Goal: Communication & Community: Answer question/provide support

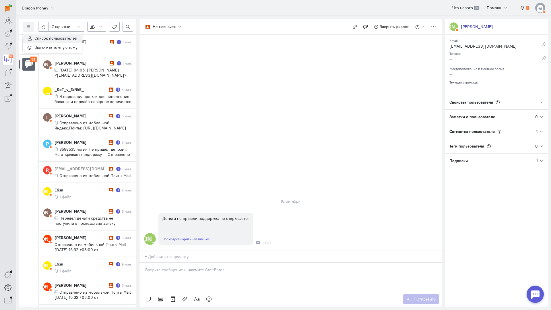
click at [42, 39] on span "Список пользователей" at bounding box center [55, 38] width 43 height 5
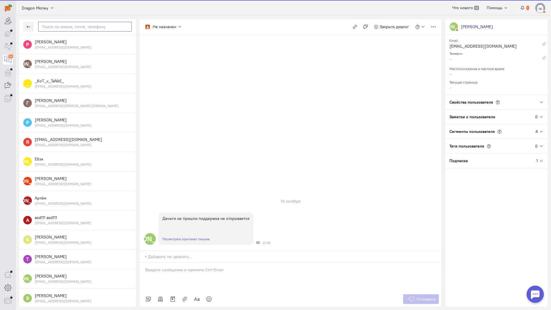
click at [59, 28] on input "text" at bounding box center [85, 27] width 94 height 10
paste input "rostislavurov74"
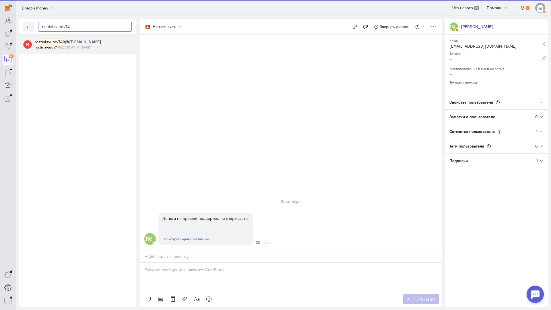
type input "rostislavurov74"
click at [67, 43] on span "rostislavurov74 9@[DOMAIN_NAME]" at bounding box center [68, 41] width 67 height 5
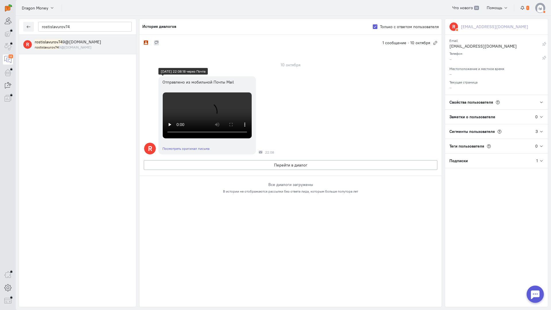
scroll to position [115, 0]
click at [257, 170] on button "Перейти в диалог" at bounding box center [291, 165] width 294 height 10
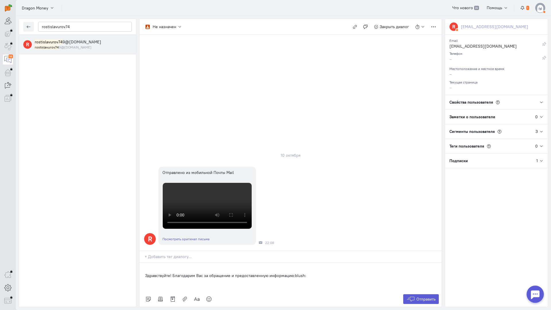
click at [143, 263] on div "Здравствуйте! Благодарим Вас за обращение и предоставленную информацию:blush:" at bounding box center [290, 277] width 302 height 29
click at [423, 296] on span "Отправить" at bounding box center [425, 298] width 19 height 5
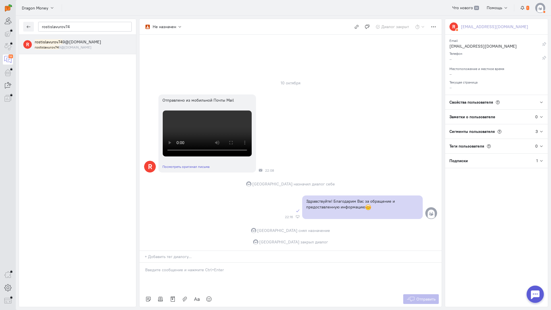
scroll to position [0, 0]
click at [26, 28] on button "button" at bounding box center [28, 27] width 11 height 10
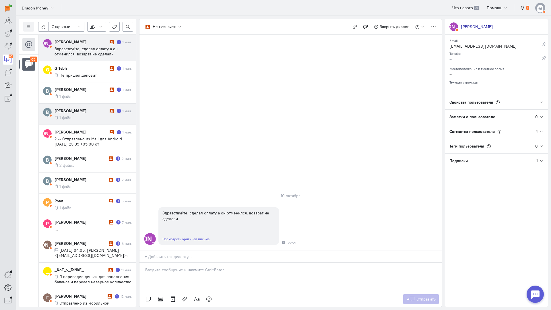
click at [86, 114] on div "[PERSON_NAME] 1 1 мин. 1 файл" at bounding box center [93, 114] width 77 height 12
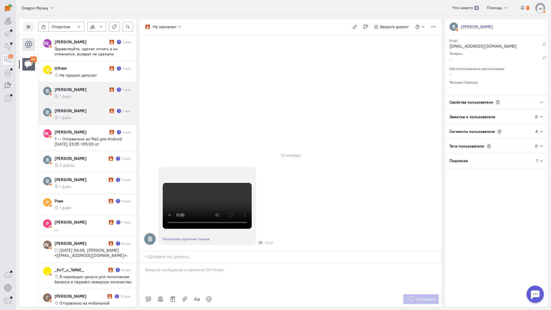
click at [80, 96] on cq-message "1 файл" at bounding box center [93, 96] width 77 height 5
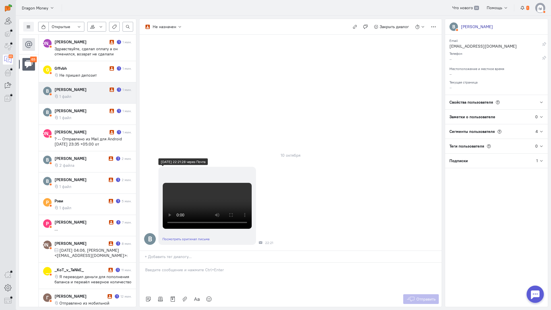
click at [207, 183] on video at bounding box center [207, 206] width 89 height 46
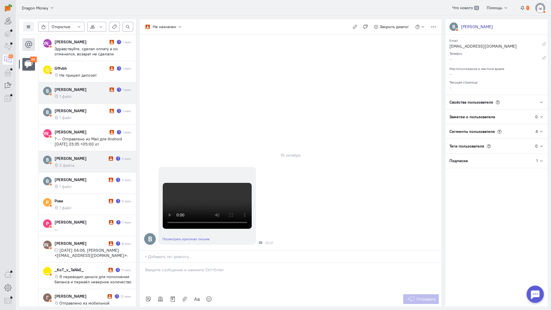
click at [85, 168] on cq-conversation-card "В [PERSON_NAME] 1 2 мин. 2 файла" at bounding box center [87, 161] width 97 height 21
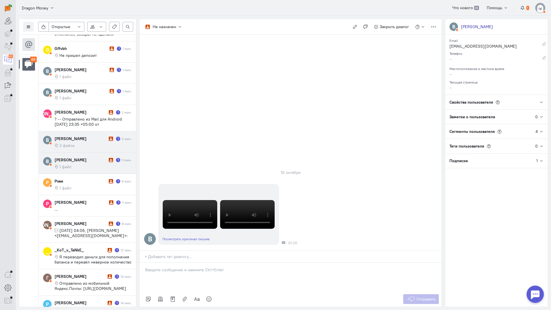
scroll to position [29, 0]
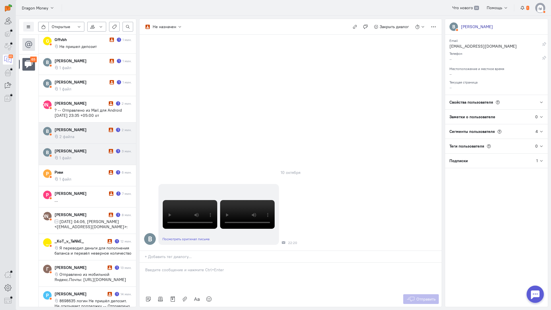
click at [91, 152] on div "[PERSON_NAME]" at bounding box center [81, 151] width 53 height 6
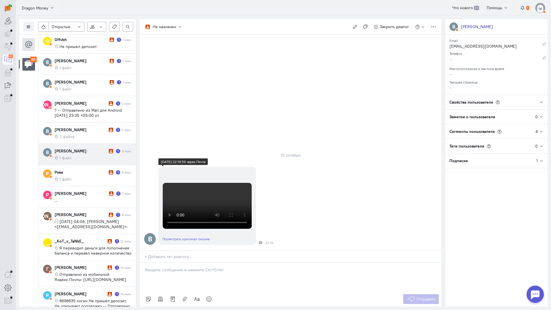
click at [197, 183] on video at bounding box center [207, 206] width 89 height 46
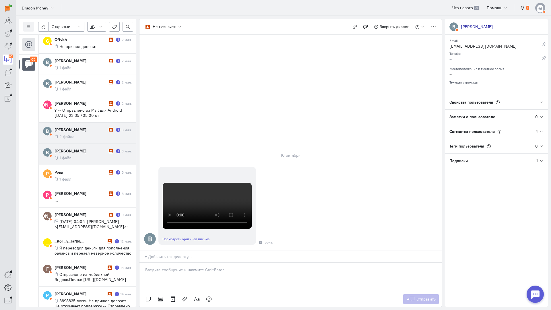
click at [77, 132] on div "[PERSON_NAME]" at bounding box center [81, 130] width 53 height 6
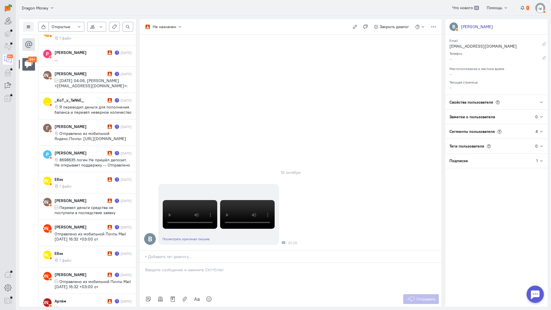
scroll to position [2269, 0]
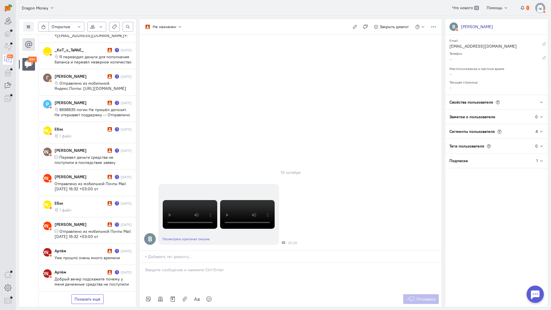
click at [85, 294] on button "Показать ещё" at bounding box center [87, 299] width 32 height 10
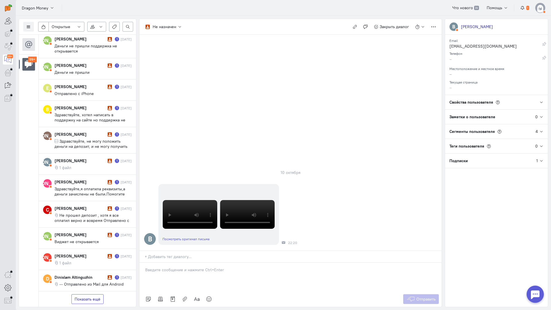
click at [86, 294] on button "Показать ещё" at bounding box center [87, 299] width 32 height 10
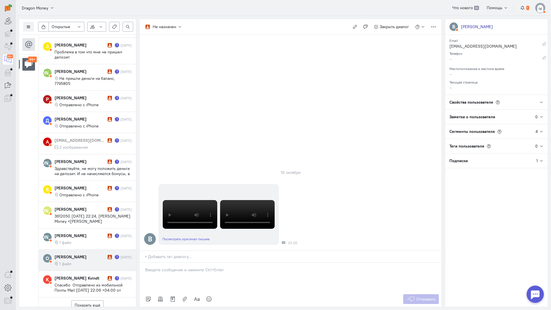
scroll to position [3283, 0]
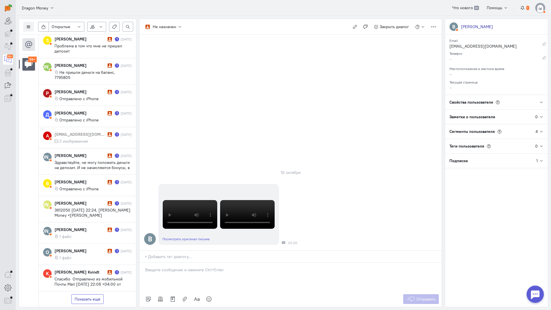
click at [85, 294] on button "Показать ещё" at bounding box center [87, 299] width 32 height 10
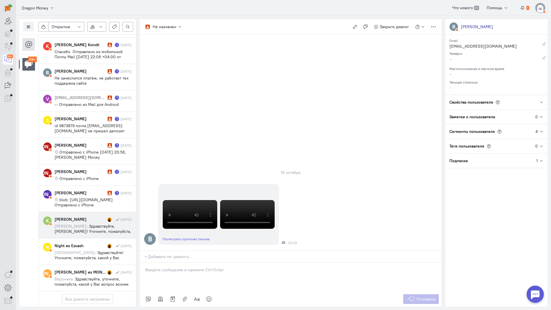
scroll to position [3587, 0]
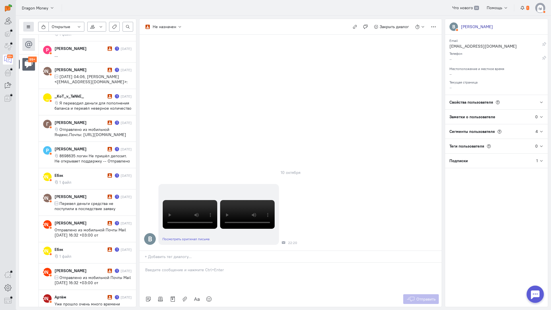
click at [28, 24] on button at bounding box center [28, 27] width 11 height 10
click at [69, 8] on cq-header "Dragon Money Что нового 39 Помощь 1" at bounding box center [283, 8] width 535 height 16
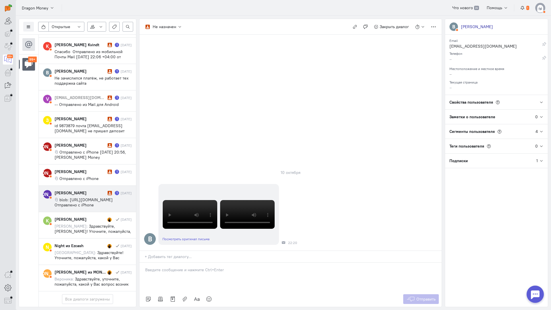
click at [98, 190] on div "[PERSON_NAME]" at bounding box center [81, 193] width 52 height 6
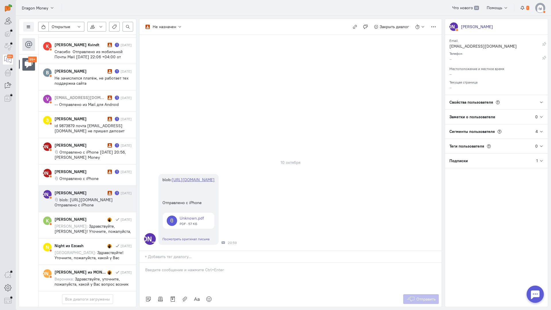
scroll to position [3612, 0]
click at [182, 267] on p at bounding box center [290, 270] width 291 height 6
click at [143, 263] on div "Здравствуйте! Благодарим Вас за обращение и предоставленную информацию:blush:" at bounding box center [290, 277] width 302 height 29
drag, startPoint x: 302, startPoint y: 238, endPoint x: 158, endPoint y: 233, distance: 144.1
click at [157, 263] on div "Здравствуйте! Благодарим Вас за обращение и предоставленную информацию:blush:" at bounding box center [290, 277] width 302 height 29
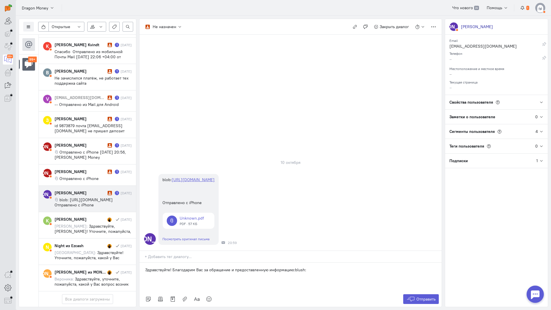
click at [156, 267] on p "Здравствуйте! Благодарим Вас за обращение и предоставленную информацию:blush:" at bounding box center [290, 270] width 291 height 6
click at [415, 294] on button "Отправить" at bounding box center [421, 299] width 36 height 10
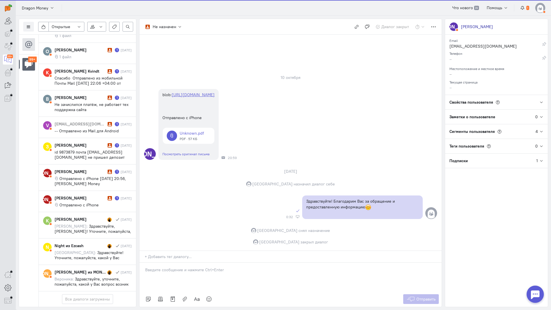
scroll to position [3587, 0]
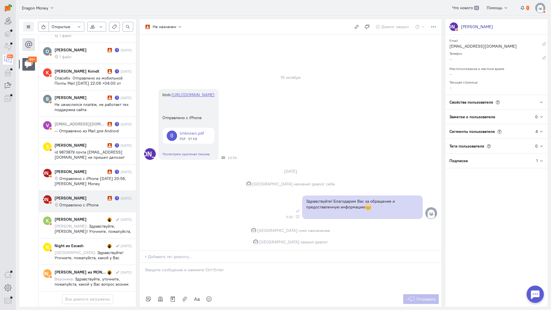
click at [85, 195] on div "[PERSON_NAME]" at bounding box center [81, 198] width 52 height 6
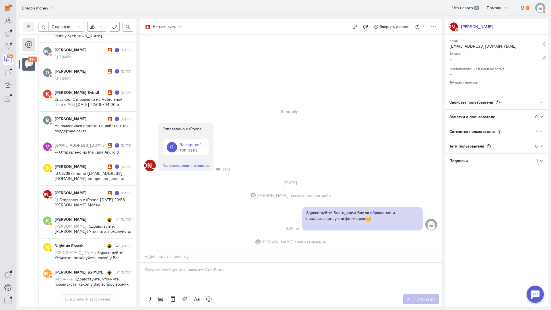
scroll to position [3561, 0]
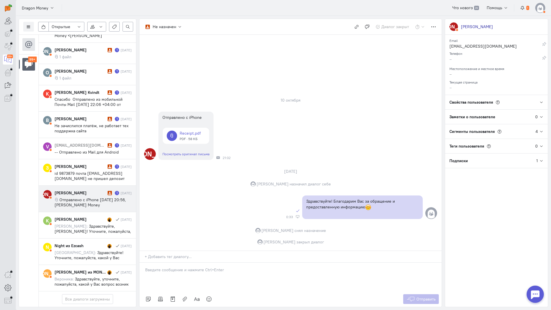
click at [91, 190] on div "[PERSON_NAME] 1 [DATE] Отправлено с iPhone [DATE] 20:56, [PERSON_NAME] Money <[…" at bounding box center [93, 199] width 77 height 18
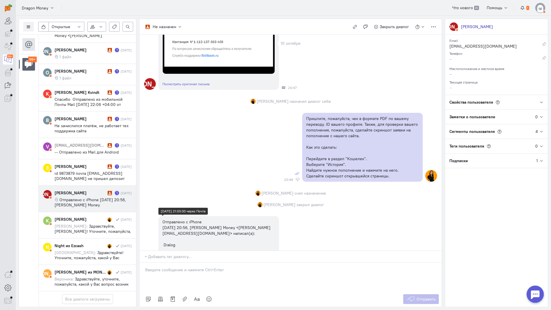
scroll to position [236, 0]
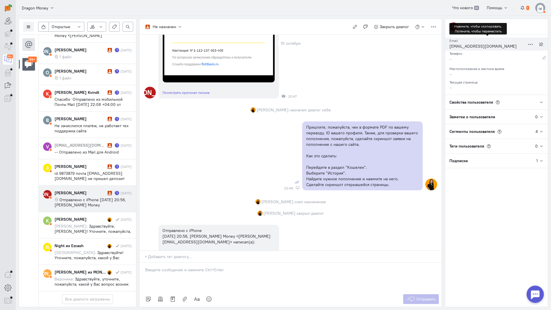
click at [468, 46] on div "[EMAIL_ADDRESS][DOMAIN_NAME]" at bounding box center [487, 46] width 76 height 7
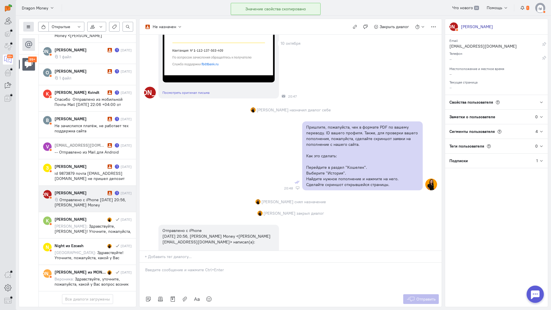
click at [30, 25] on icon at bounding box center [28, 27] width 4 height 4
click at [61, 38] on span "Список пользователей" at bounding box center [55, 38] width 43 height 5
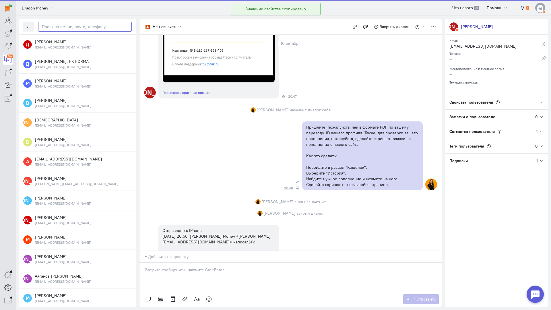
click at [63, 29] on input "text" at bounding box center [85, 27] width 94 height 10
paste input "ilnazlox227@gma"
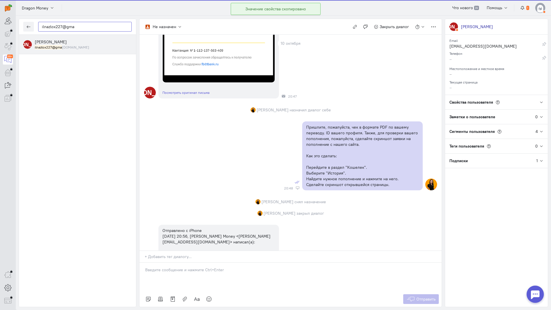
type input "ilnazlox227@gma"
click at [64, 44] on div "[PERSON_NAME] ilnazlox227@gma [DOMAIN_NAME]" at bounding box center [83, 44] width 97 height 11
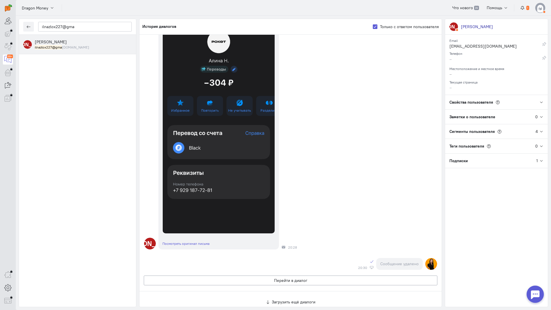
scroll to position [795, 0]
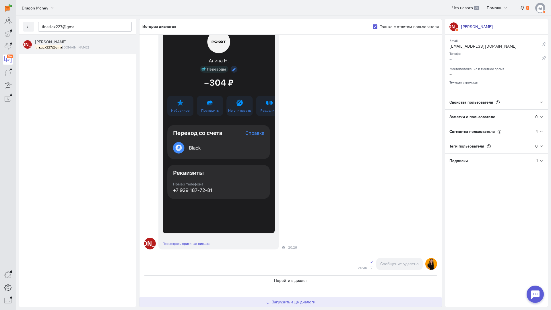
click at [274, 299] on span "Загрузить ещё диалоги" at bounding box center [294, 301] width 44 height 5
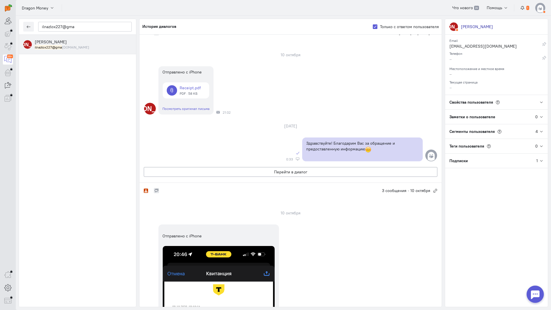
scroll to position [0, 0]
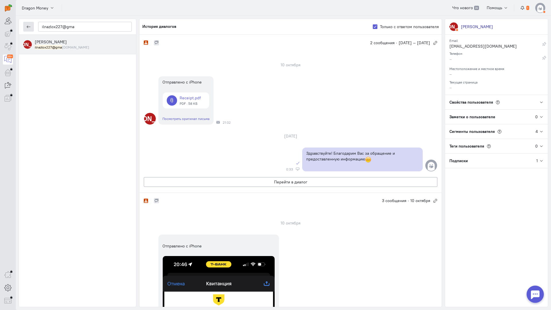
click at [26, 31] on button "button" at bounding box center [28, 27] width 11 height 10
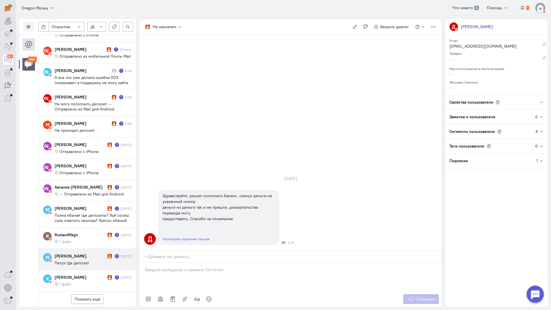
scroll to position [256, 0]
click at [86, 294] on button "Показать ещё" at bounding box center [87, 299] width 32 height 10
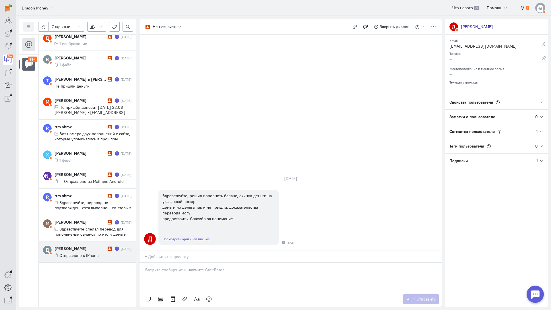
scroll to position [773, 0]
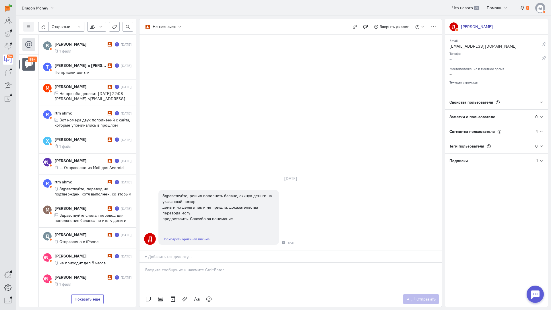
click at [95, 294] on button "Показать ещё" at bounding box center [87, 299] width 32 height 10
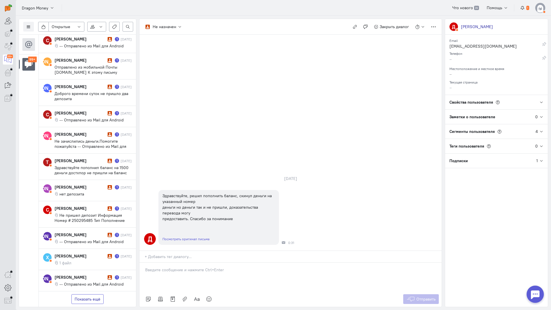
click at [89, 294] on button "Показать ещё" at bounding box center [87, 299] width 32 height 10
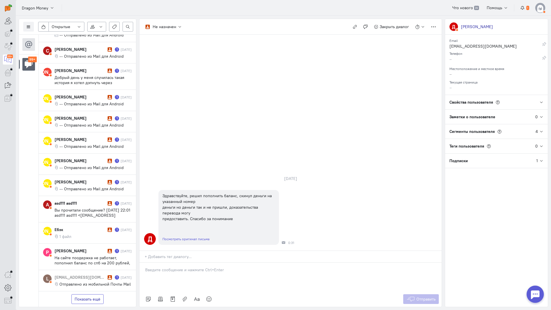
click at [95, 294] on button "Показать ещё" at bounding box center [87, 299] width 32 height 10
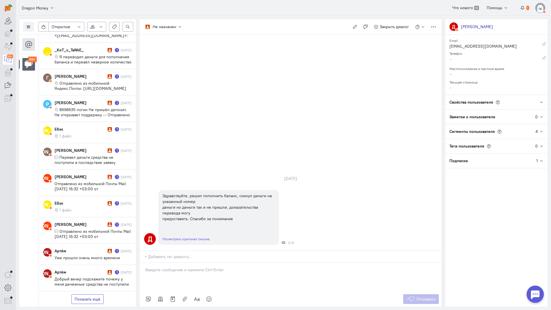
click at [93, 294] on button "Показать ещё" at bounding box center [87, 299] width 32 height 10
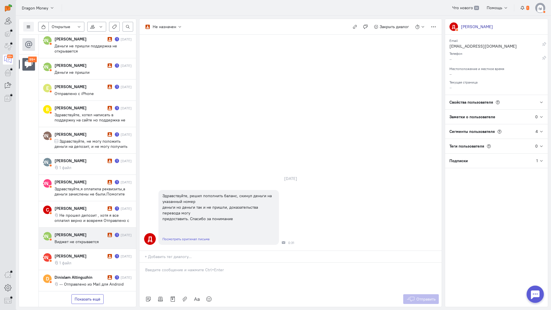
drag, startPoint x: 90, startPoint y: 262, endPoint x: 102, endPoint y: 199, distance: 64.2
click at [90, 294] on button "Показать ещё" at bounding box center [87, 299] width 32 height 10
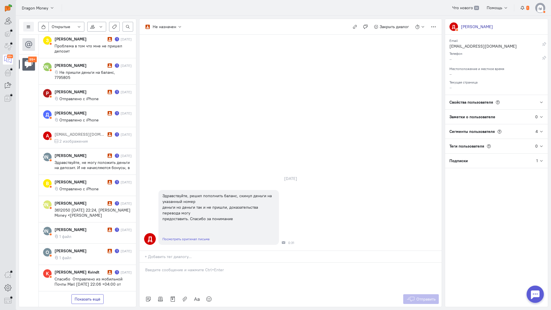
click at [92, 294] on button "Показать ещё" at bounding box center [87, 299] width 32 height 10
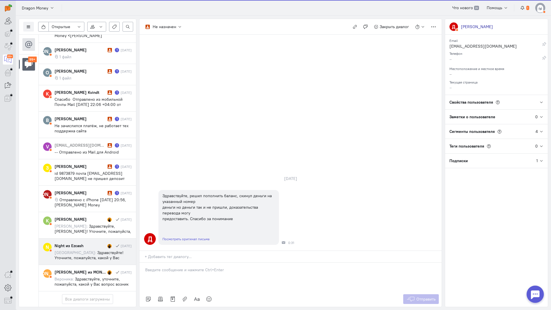
scroll to position [3561, 0]
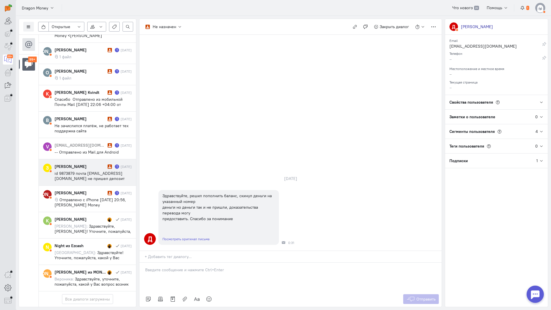
click at [88, 171] on cq-message "id 9873879 почта [EMAIL_ADDRESS][DOMAIN_NAME] не пришел депозит все сделала вер…" at bounding box center [93, 176] width 77 height 10
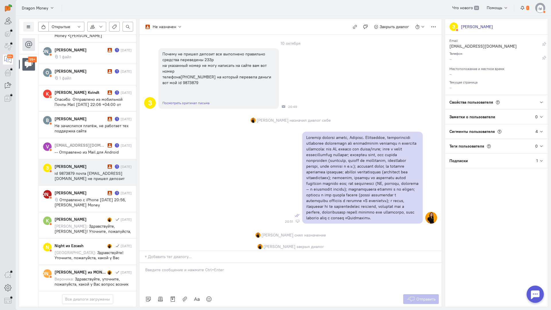
scroll to position [121, 0]
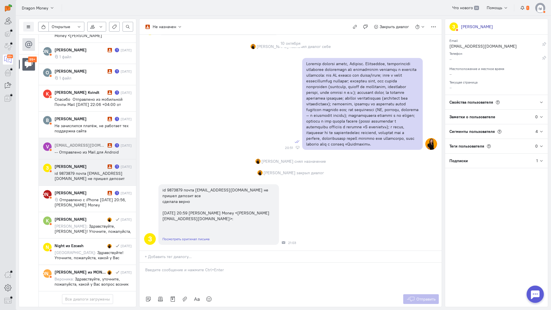
click at [79, 142] on div "[EMAIL_ADDRESS][DOMAIN_NAME] 1 [DATE] -- Отправлено из Mail для Android" at bounding box center [93, 148] width 77 height 12
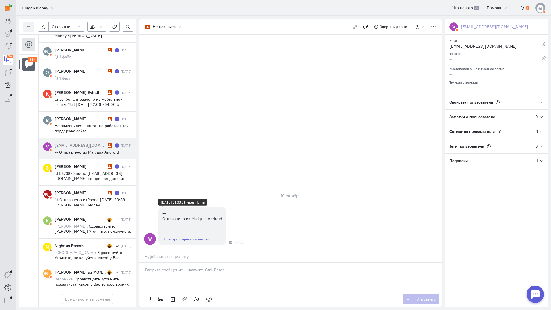
click at [194, 237] on link "Посмотреть оригинал письма" at bounding box center [185, 239] width 47 height 4
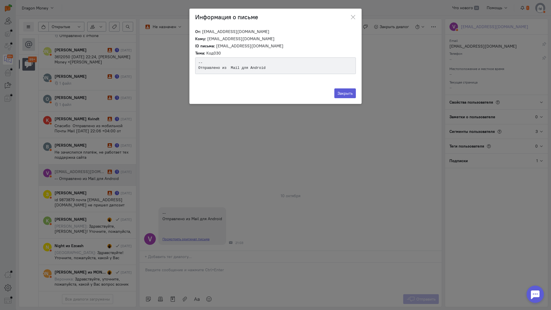
scroll to position [3535, 0]
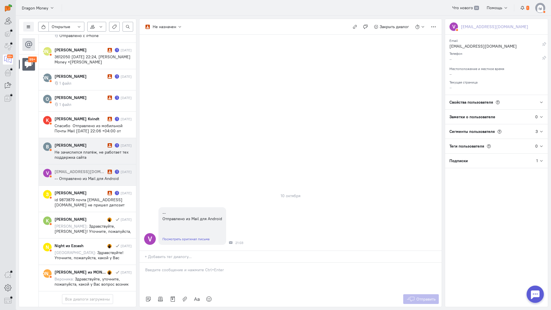
click at [80, 149] on span "Не зачислился платёж, не работает тех поддержка сайта" at bounding box center [92, 154] width 74 height 10
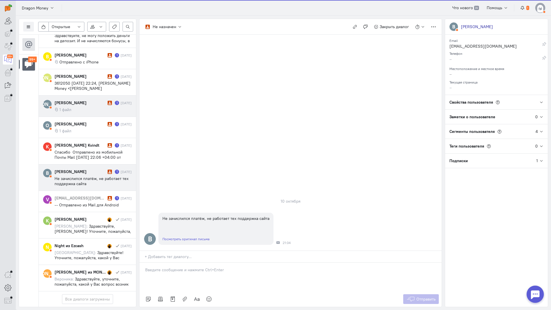
scroll to position [3530, 0]
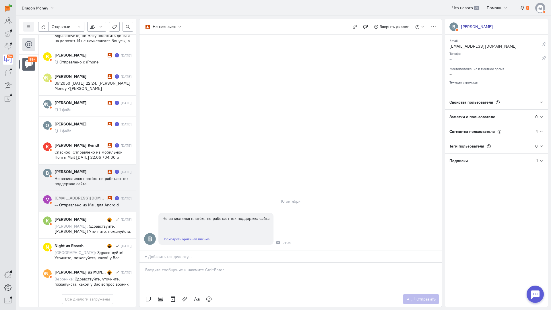
click at [94, 195] on div "[EMAIL_ADDRESS][DOMAIN_NAME] 1 [DATE] -- Отправлено из Mail для Android" at bounding box center [93, 201] width 77 height 12
click at [95, 176] on span "Не зачислился платёж, не работает тех поддержка сайта" at bounding box center [92, 181] width 74 height 10
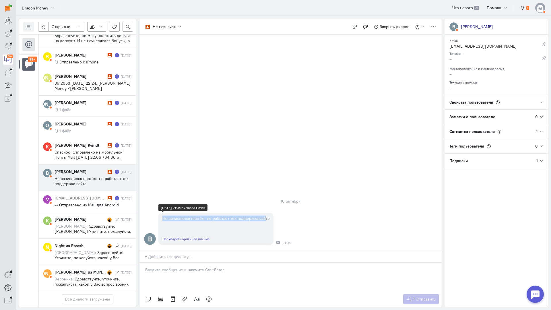
drag, startPoint x: 163, startPoint y: 187, endPoint x: 267, endPoint y: 184, distance: 103.3
click at [265, 213] on div "Не зачислился платёж, не работает тех поддержка сайта" at bounding box center [215, 219] width 115 height 12
click at [267, 213] on div "Не зачислился платёж, не работает тех поддержка сайта" at bounding box center [215, 219] width 115 height 12
drag, startPoint x: 269, startPoint y: 184, endPoint x: 160, endPoint y: 184, distance: 108.2
click at [160, 213] on div "Не зачислился платёж, не работает тех поддержка сайта" at bounding box center [215, 219] width 115 height 12
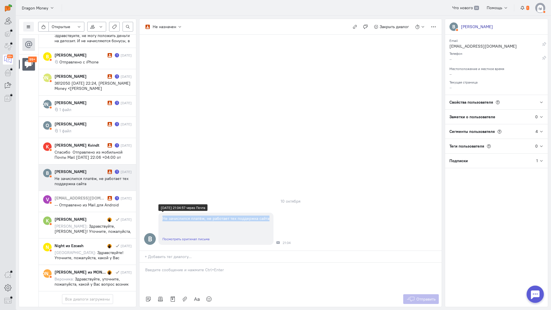
click at [162, 213] on div "Не зачислился платёж, не работает тех поддержка сайта" at bounding box center [215, 219] width 115 height 12
drag, startPoint x: 160, startPoint y: 183, endPoint x: 252, endPoint y: 184, distance: 91.8
click at [271, 213] on div "Не зачислился платёж, не работает тех поддержка сайта" at bounding box center [215, 219] width 115 height 12
click at [258, 215] on div "Не зачислился платёж, не работает тех поддержка сайта" at bounding box center [215, 218] width 107 height 6
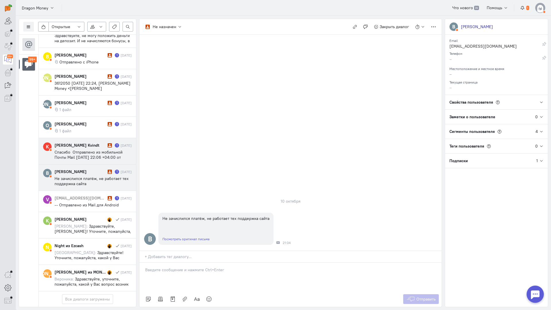
click at [89, 142] on div "[PERSON_NAME] Kvindt" at bounding box center [81, 145] width 52 height 6
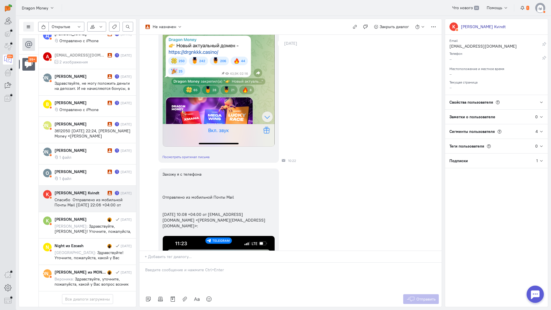
scroll to position [3473, 0]
click at [75, 190] on div "[PERSON_NAME] Kvindt 1 [DATE] Спасибо Отправлено из мобильной Почты Mail [DATE]…" at bounding box center [93, 199] width 77 height 18
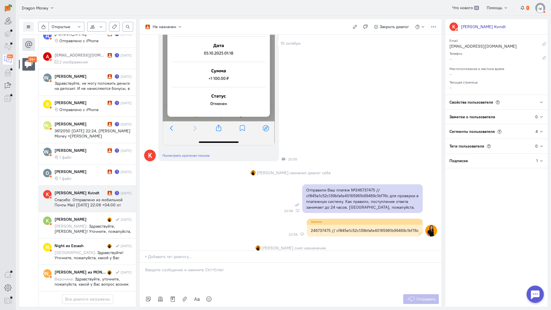
scroll to position [2139, 0]
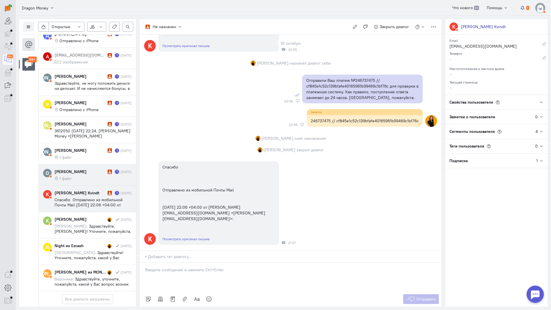
click at [84, 176] on cq-message "1 файл" at bounding box center [93, 178] width 77 height 5
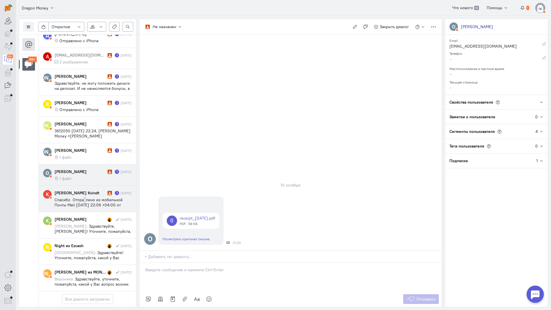
click at [85, 197] on span "Спасибо Отправлено из мобильной Почты Mail [DATE] 22:06 +04:00 от [PERSON_NAME]…" at bounding box center [90, 210] width 71 height 26
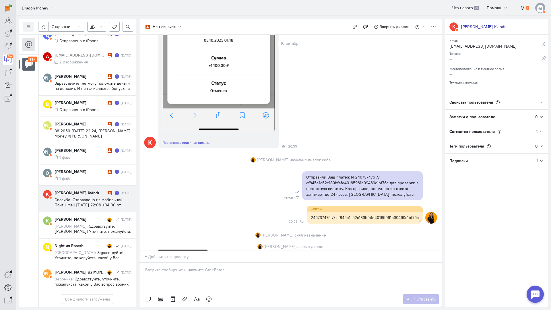
drag, startPoint x: 233, startPoint y: 170, endPoint x: 391, endPoint y: 116, distance: 166.9
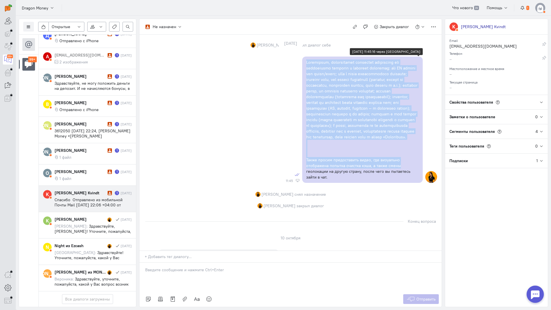
scroll to position [1249, 0]
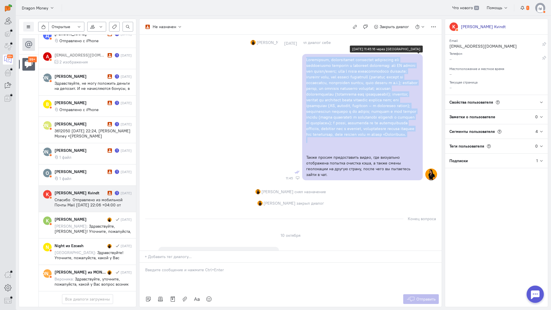
drag, startPoint x: 329, startPoint y: 145, endPoint x: 404, endPoint y: 137, distance: 75.3
click at [404, 137] on div "Также просим предоставить видео, где визуально отображена попытка очистка кэша,…" at bounding box center [362, 117] width 121 height 126
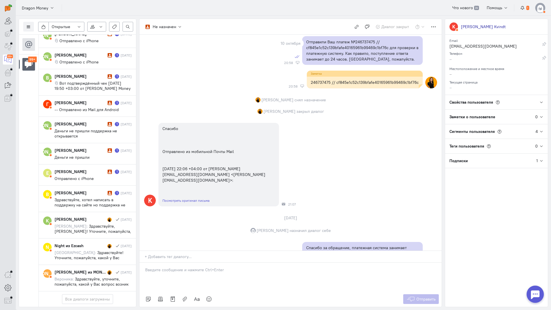
scroll to position [2802, 0]
click at [95, 197] on span "Здравствуйте, хотел написать в поддержку на сайте но поддержка не открывается, …" at bounding box center [90, 210] width 71 height 26
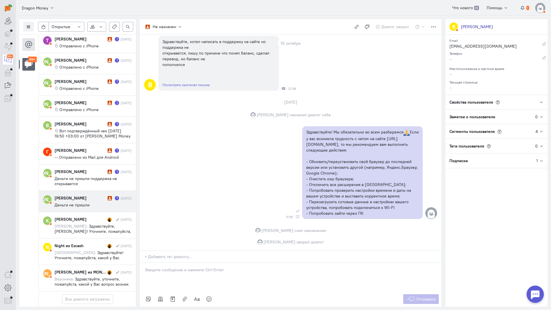
scroll to position [2776, 0]
click at [96, 202] on cq-message "Деньги не пришли" at bounding box center [93, 204] width 77 height 5
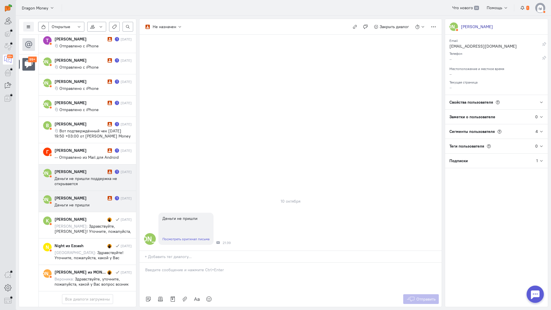
click at [80, 176] on span "Деньги не пришли поддержка не открывается" at bounding box center [86, 181] width 63 height 10
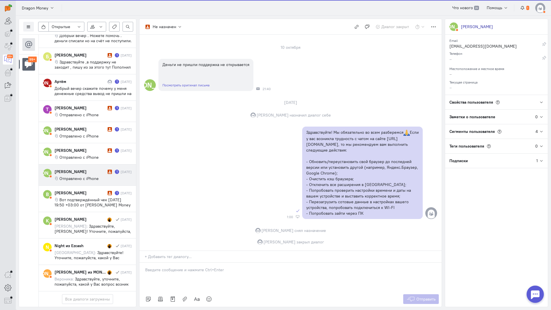
scroll to position [2735, 0]
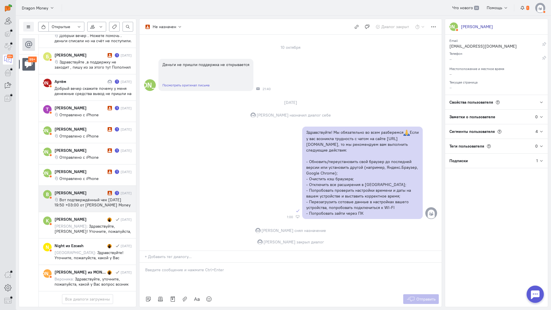
click at [96, 197] on span "Вот подтверждённый чек [DATE] 19:50 +03:00 от [PERSON_NAME] Money [PERSON_NAME]…" at bounding box center [93, 207] width 76 height 21
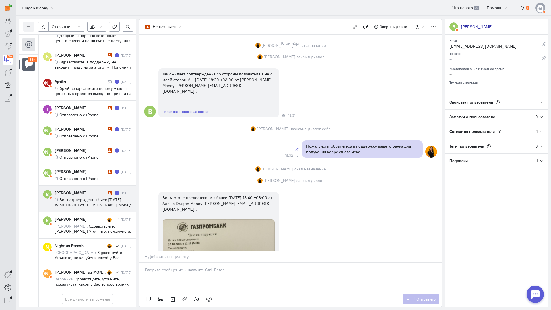
scroll to position [190, 0]
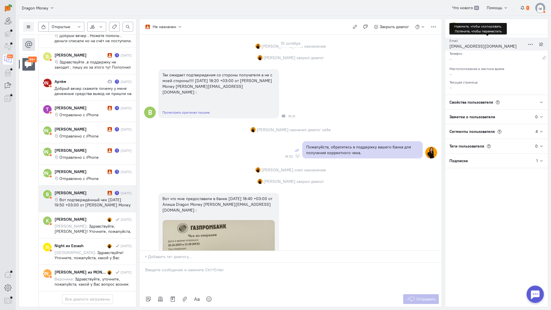
click at [466, 46] on div "[EMAIL_ADDRESS][DOMAIN_NAME]" at bounding box center [487, 46] width 76 height 7
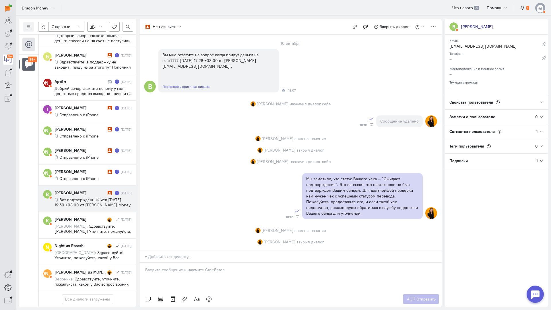
scroll to position [0, 0]
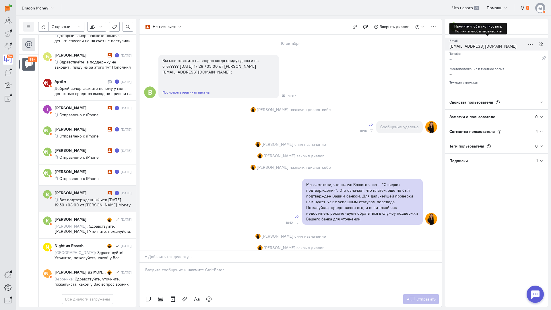
click at [468, 45] on div "[EMAIL_ADDRESS][DOMAIN_NAME]" at bounding box center [487, 46] width 76 height 7
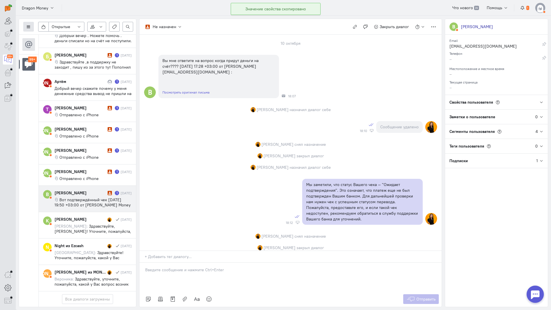
click at [29, 24] on button at bounding box center [28, 27] width 11 height 10
click at [50, 36] on span "Список пользователей" at bounding box center [55, 38] width 43 height 5
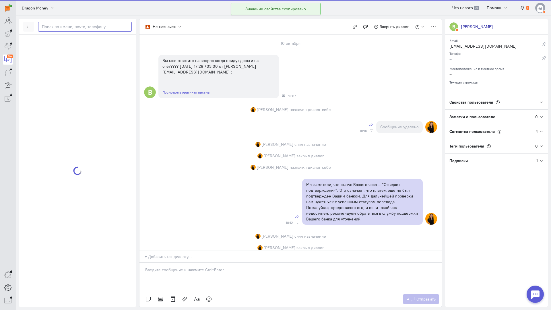
click at [65, 28] on input "text" at bounding box center [85, 27] width 94 height 10
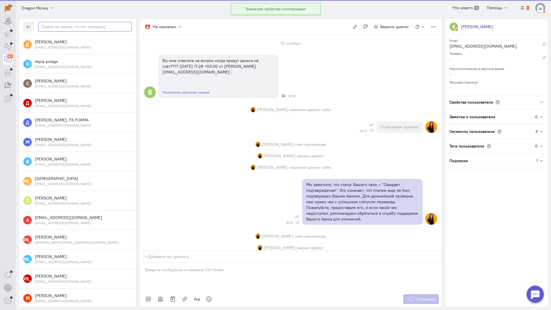
paste input "fran4esko2025@m"
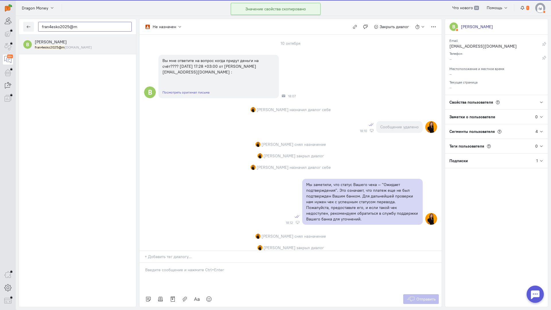
type input "fran4esko2025@m"
click at [61, 43] on span "[PERSON_NAME]" at bounding box center [51, 41] width 32 height 5
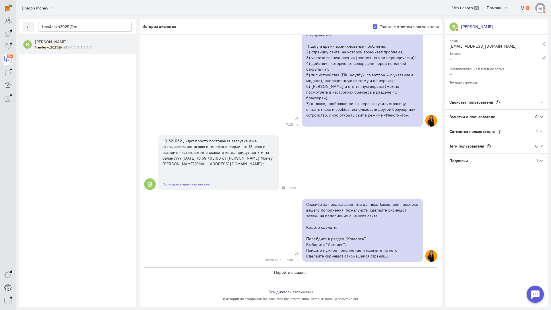
scroll to position [444, 0]
drag, startPoint x: 180, startPoint y: 104, endPoint x: 169, endPoint y: 106, distance: 11.7
click at [169, 138] on div "I'D 6211152 , идёт просто постоянная загрузка и не открывается чат играю с теле…" at bounding box center [218, 152] width 112 height 29
copy div "6211152"
drag, startPoint x: 181, startPoint y: 106, endPoint x: 168, endPoint y: 106, distance: 12.6
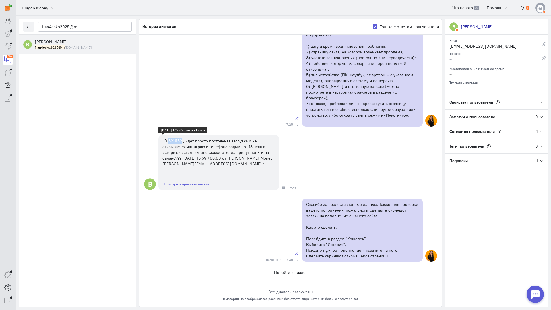
click at [168, 138] on div "I'D 6211152 , идёт просто постоянная загрузка и не открывается чат играю с теле…" at bounding box center [218, 152] width 112 height 29
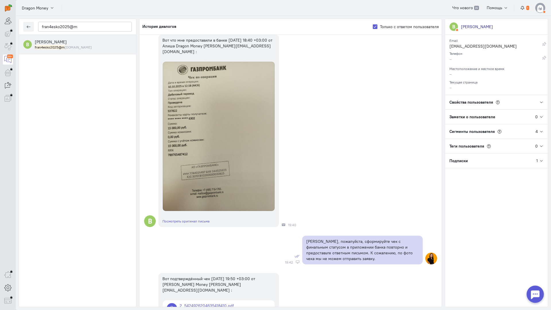
scroll to position [0, 0]
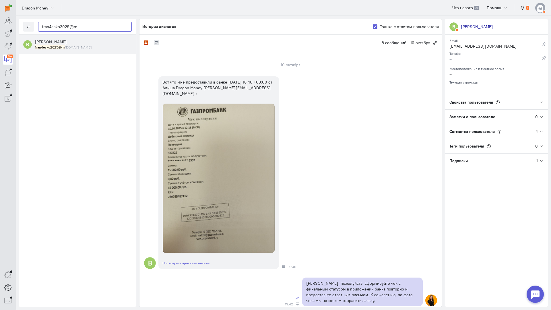
drag, startPoint x: 78, startPoint y: 28, endPoint x: 39, endPoint y: 25, distance: 39.7
click at [39, 25] on input "fran4esko2025@m" at bounding box center [85, 27] width 94 height 10
click at [67, 43] on span "[PERSON_NAME]" at bounding box center [51, 41] width 32 height 5
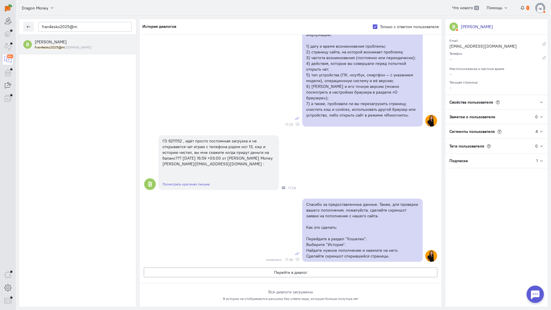
scroll to position [444, 0]
drag, startPoint x: 182, startPoint y: 106, endPoint x: 168, endPoint y: 107, distance: 14.4
click at [168, 138] on div "I'D 6211152 , идёт просто постоянная загрузка и не открывается чат играю с теле…" at bounding box center [218, 152] width 112 height 29
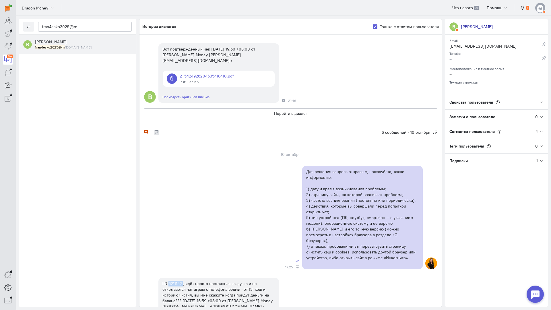
scroll to position [99, 0]
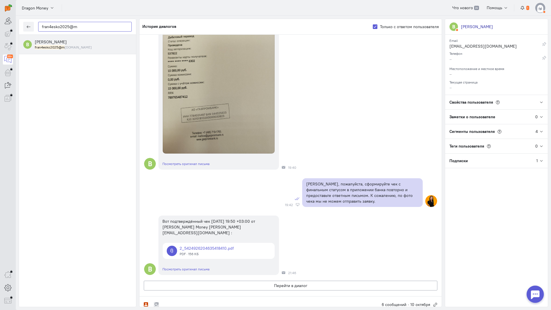
drag, startPoint x: 85, startPoint y: 29, endPoint x: 0, endPoint y: 26, distance: 85.6
click at [0, 26] on div "operator conversation-V1122-10000-3month 99+" at bounding box center [275, 155] width 551 height 310
click at [26, 28] on icon "button" at bounding box center [28, 27] width 4 height 4
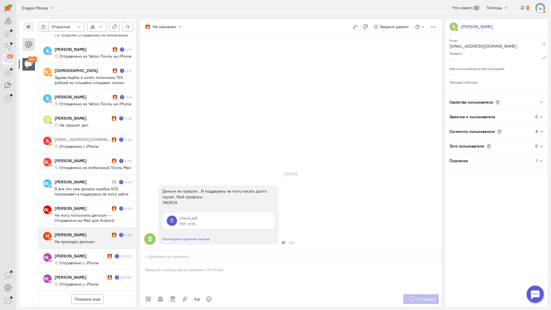
scroll to position [276, 0]
click at [88, 291] on div "Показать ещё" at bounding box center [87, 298] width 97 height 15
click at [88, 294] on button "Показать ещё" at bounding box center [87, 299] width 32 height 10
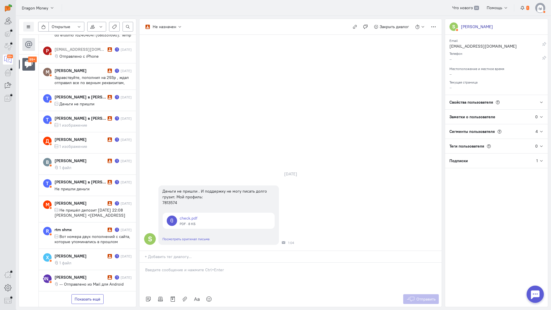
click at [93, 294] on button "Показать ещё" at bounding box center [87, 299] width 32 height 10
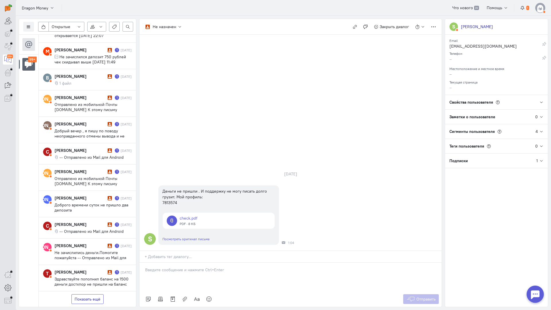
click at [90, 294] on button "Показать ещё" at bounding box center [87, 299] width 32 height 10
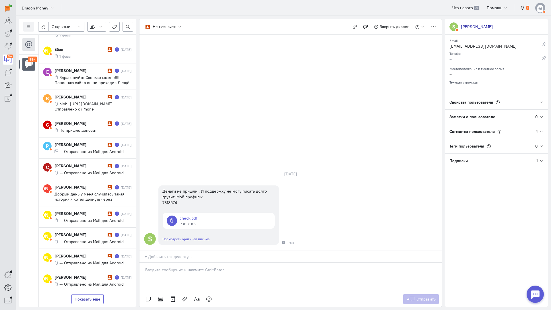
click at [96, 294] on button "Показать ещё" at bounding box center [87, 299] width 32 height 10
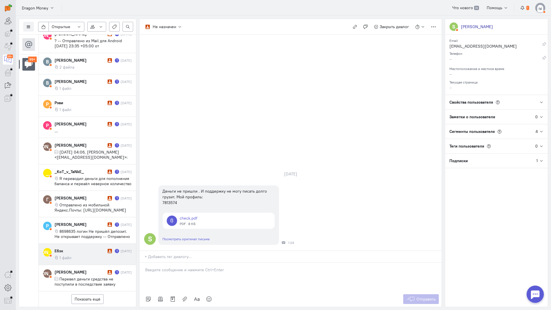
scroll to position [2337, 0]
drag, startPoint x: 97, startPoint y: 265, endPoint x: 101, endPoint y: 226, distance: 39.8
click at [97, 294] on button "Показать ещё" at bounding box center [87, 299] width 32 height 10
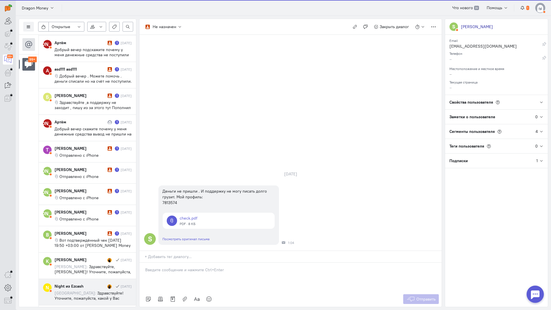
scroll to position [2760, 0]
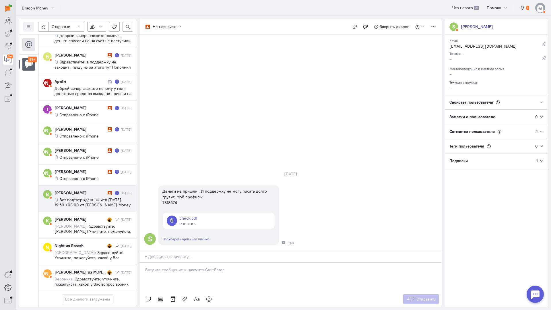
click at [90, 197] on span "Вот подтверждённый чек [DATE] 19:50 +03:00 от [PERSON_NAME] Money [PERSON_NAME]…" at bounding box center [93, 207] width 76 height 21
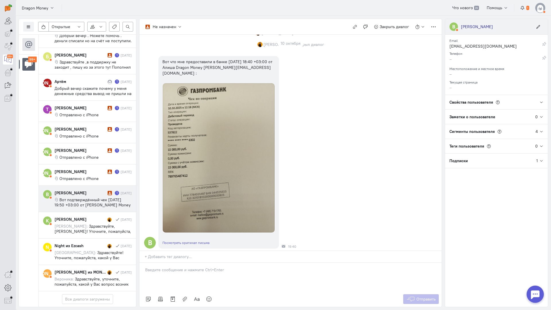
scroll to position [305, 0]
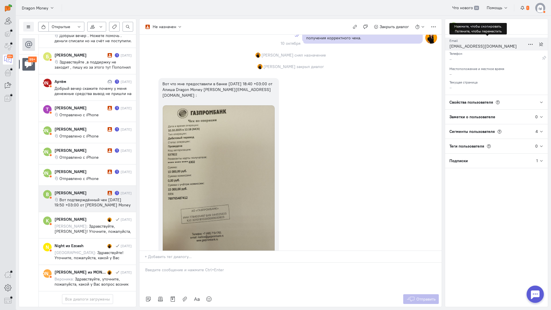
click at [465, 46] on div "[EMAIL_ADDRESS][DOMAIN_NAME]" at bounding box center [487, 46] width 76 height 7
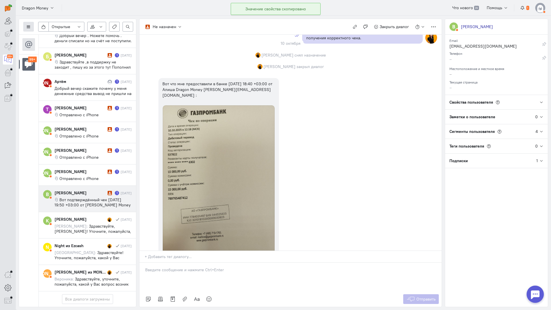
click at [27, 27] on icon at bounding box center [28, 27] width 4 height 4
click at [57, 39] on span "Список пользователей" at bounding box center [55, 38] width 43 height 5
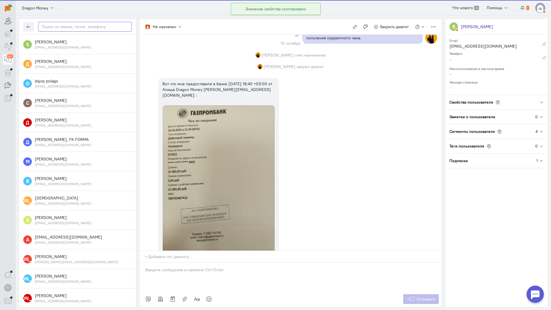
click at [48, 27] on input "text" at bounding box center [85, 27] width 94 height 10
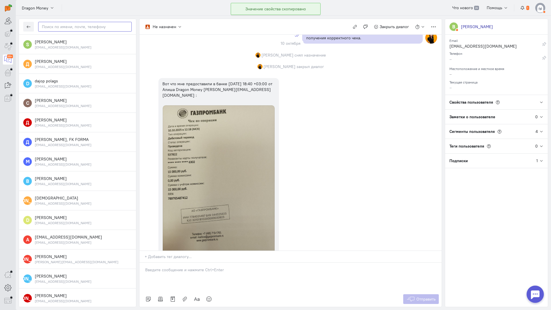
paste input "fran4esko2025@m"
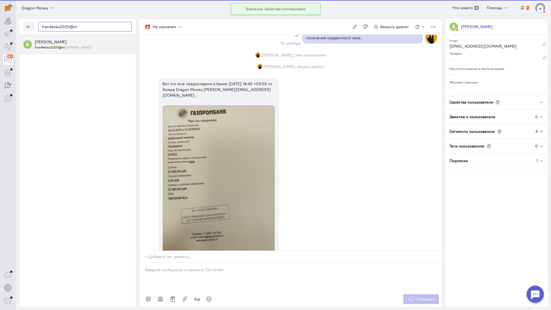
type input "fran4esko2025@m"
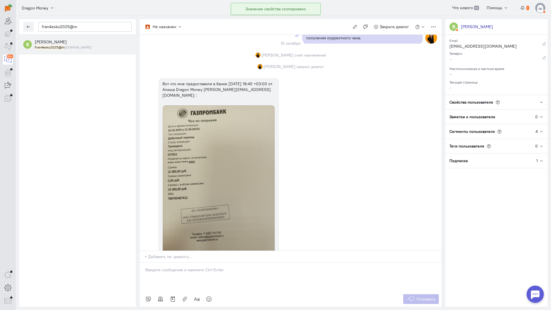
click at [64, 44] on span "[PERSON_NAME]" at bounding box center [51, 41] width 32 height 5
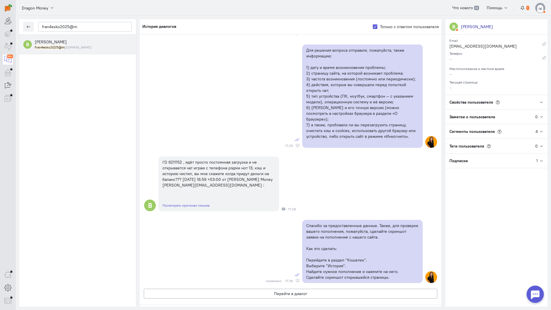
scroll to position [444, 0]
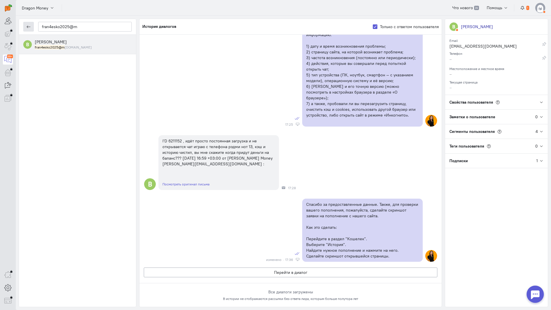
click at [28, 27] on icon "button" at bounding box center [28, 27] width 4 height 4
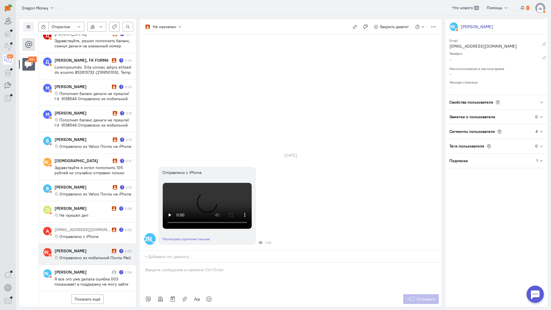
scroll to position [291, 0]
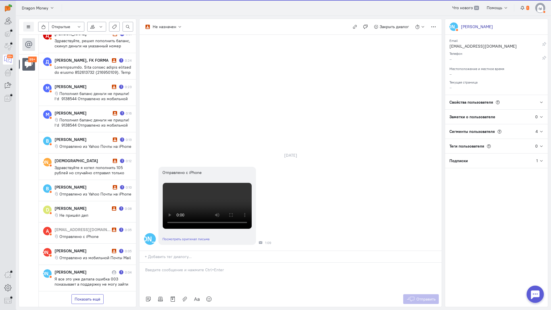
click at [83, 294] on button "Показать ещё" at bounding box center [87, 299] width 32 height 10
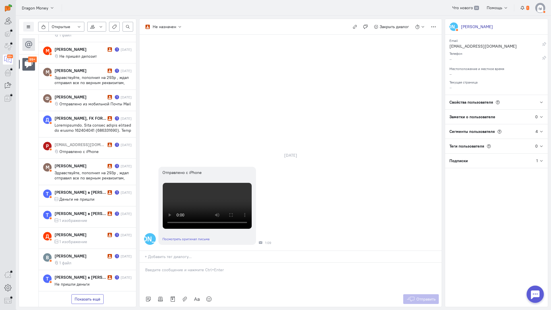
click at [93, 294] on button "Показать ещё" at bounding box center [87, 299] width 32 height 10
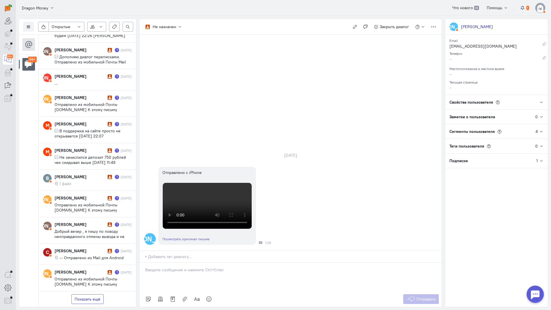
click at [95, 294] on button "Показать ещё" at bounding box center [87, 299] width 32 height 10
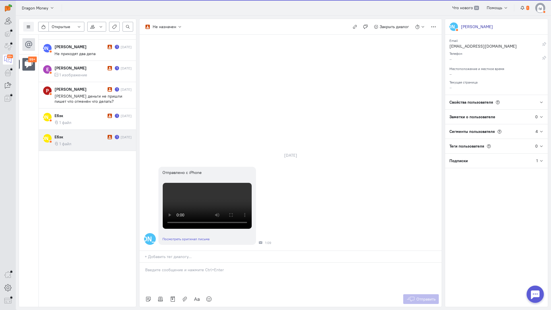
scroll to position [1806, 0]
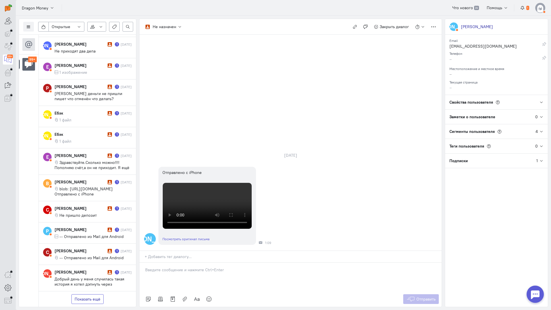
click at [91, 294] on button "Показать ещё" at bounding box center [87, 299] width 32 height 10
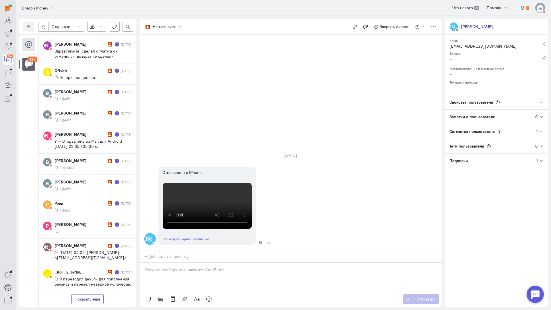
click at [89, 294] on button "Показать ещё" at bounding box center [87, 299] width 32 height 10
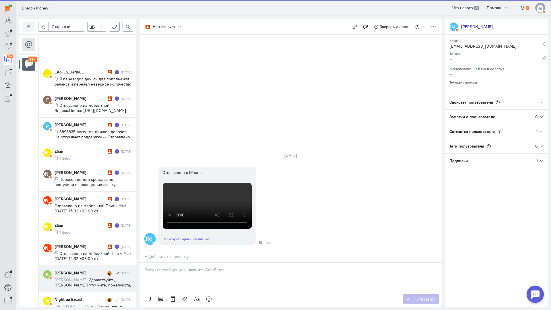
scroll to position [2615, 0]
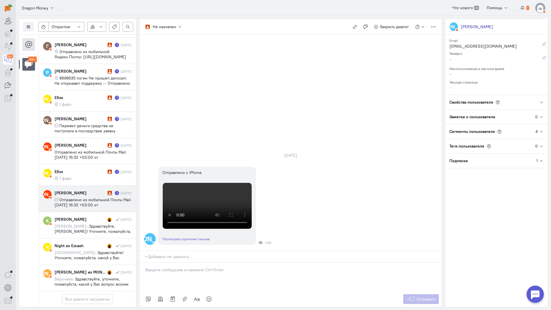
click at [88, 190] on div "[PERSON_NAME]" at bounding box center [81, 193] width 52 height 6
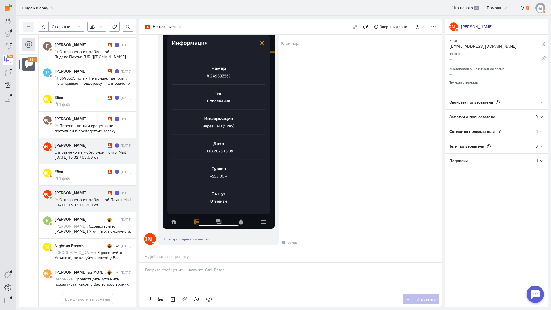
scroll to position [2582, 0]
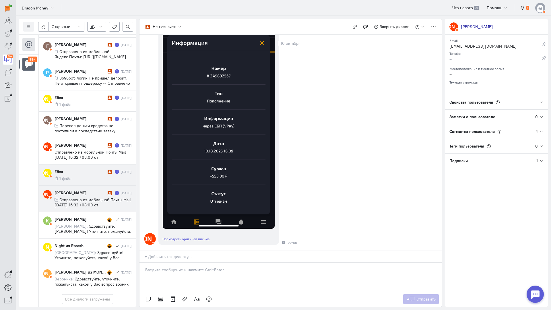
click at [88, 164] on cq-conversation-card "[PERSON_NAME] Ебзк 1 [DATE] 1 файл" at bounding box center [87, 174] width 97 height 21
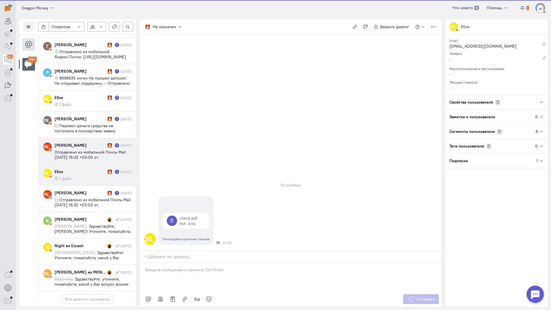
click at [90, 149] on span "Отправлено из мобильной Почты Mail [DATE] 16:32 +03:00 от [EMAIL_ADDRESS][DOMAI…" at bounding box center [91, 159] width 73 height 21
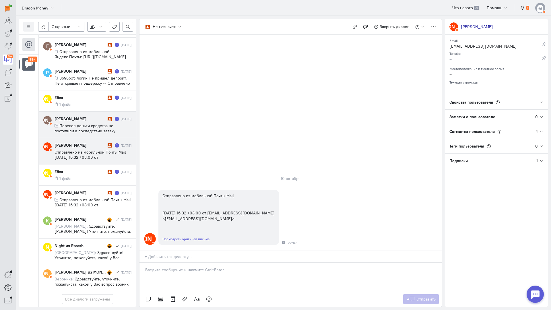
click at [90, 123] on span "Перевел деньги средства не поступили в последствие заявку отменили" at bounding box center [85, 130] width 61 height 15
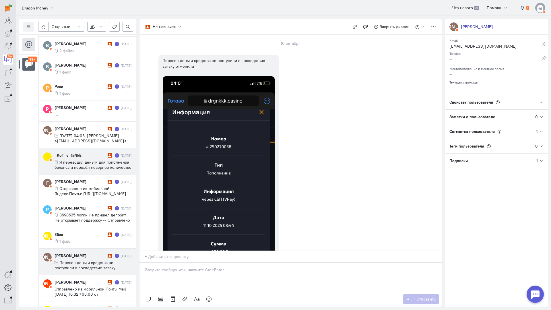
scroll to position [2483, 0]
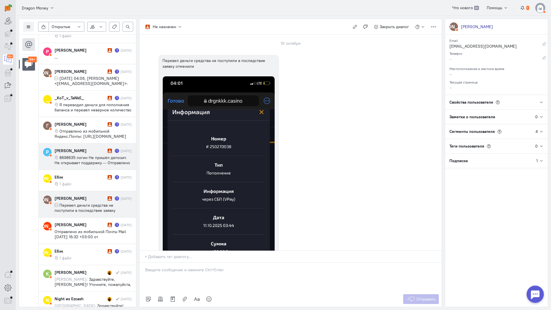
click at [88, 147] on cq-conversation-card "Р [PERSON_NAME] 1 [DATE] 8698635 логин Не пришёл депозит. Не открывает поддержк…" at bounding box center [87, 156] width 97 height 26
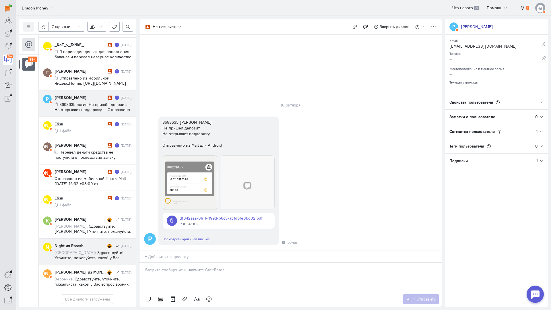
scroll to position [2518, 0]
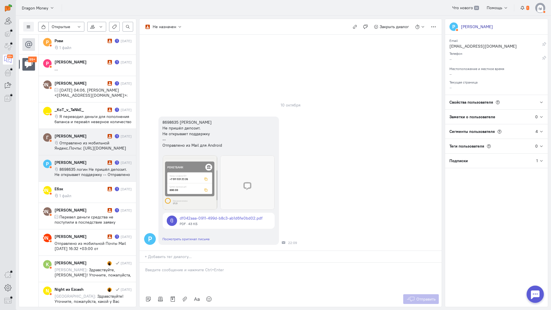
scroll to position [2452, 0]
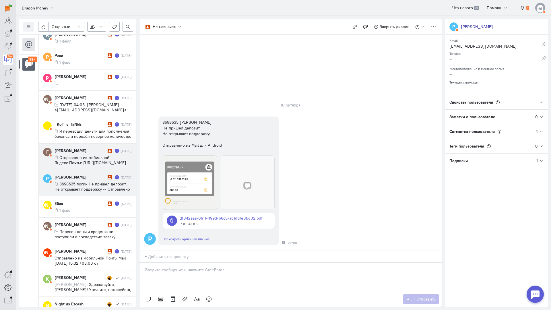
click at [90, 156] on span "Отправлено из мобильной Яндекс.Почты: [URL][DOMAIN_NAME]" at bounding box center [91, 160] width 72 height 10
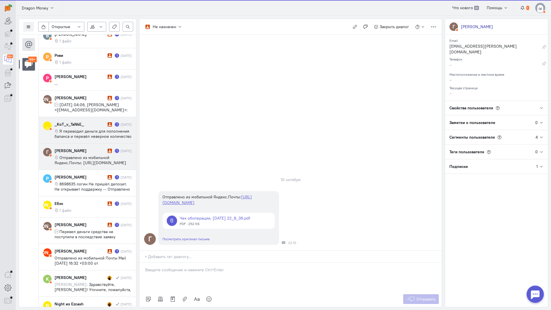
click at [95, 132] on span "Я переводил деньги для пополнения баланса и переаёл неверное количество денег в…" at bounding box center [93, 139] width 77 height 21
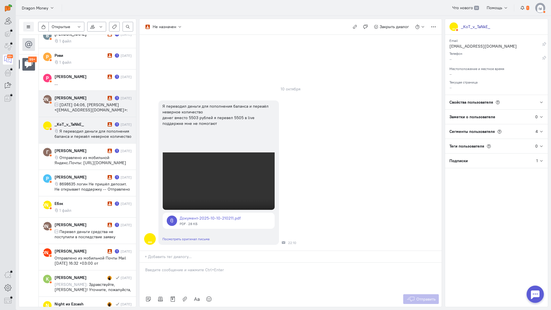
click at [85, 113] on cq-conversation-card "[PERSON_NAME] [PERSON_NAME] 1 10 окт. [DATE] 04:06, [PERSON_NAME] <[EMAIL_ADDRE…" at bounding box center [87, 104] width 97 height 26
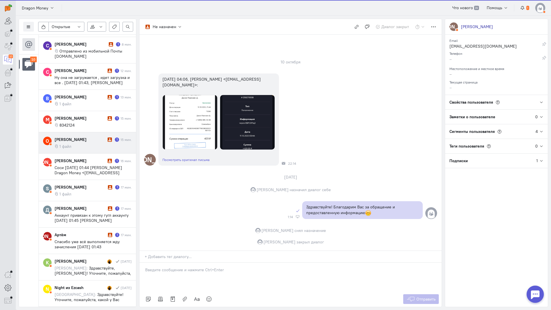
scroll to position [0, 0]
